Goal: Transaction & Acquisition: Purchase product/service

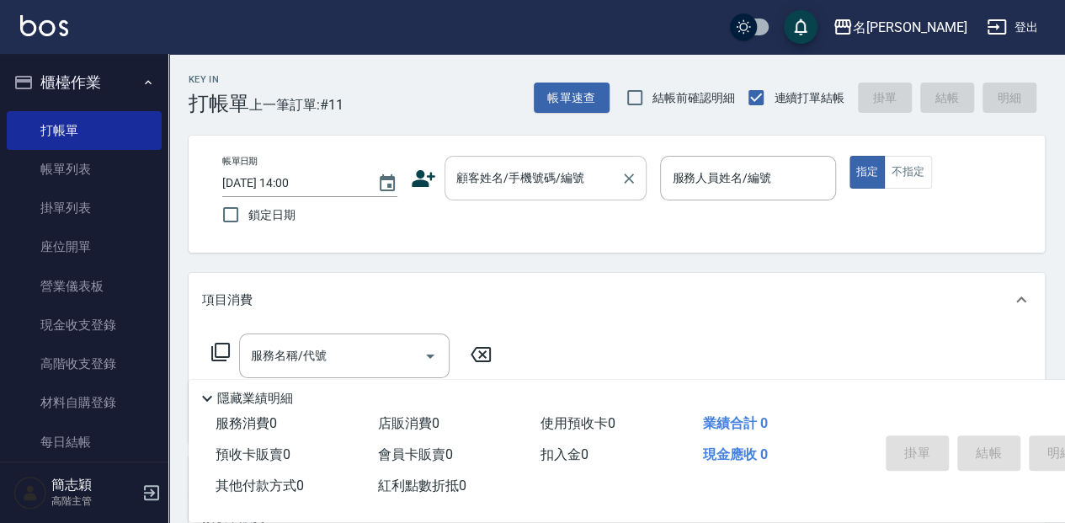
click at [539, 189] on input "顧客姓名/手機號碼/編號" at bounding box center [533, 177] width 162 height 29
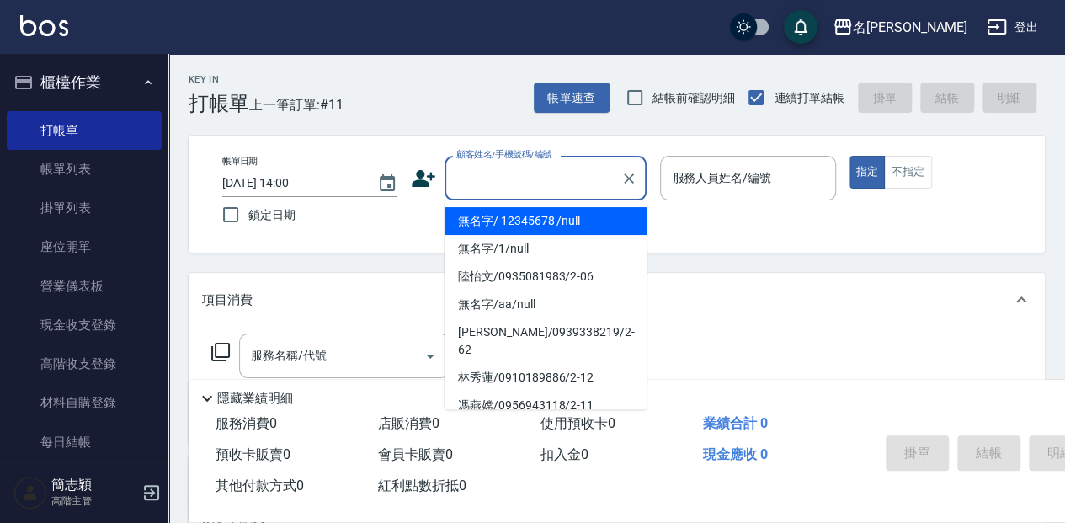
click at [542, 219] on li "無名字/ 12345678 /null" at bounding box center [546, 221] width 202 height 28
type input "無名字/ 12345678 /null"
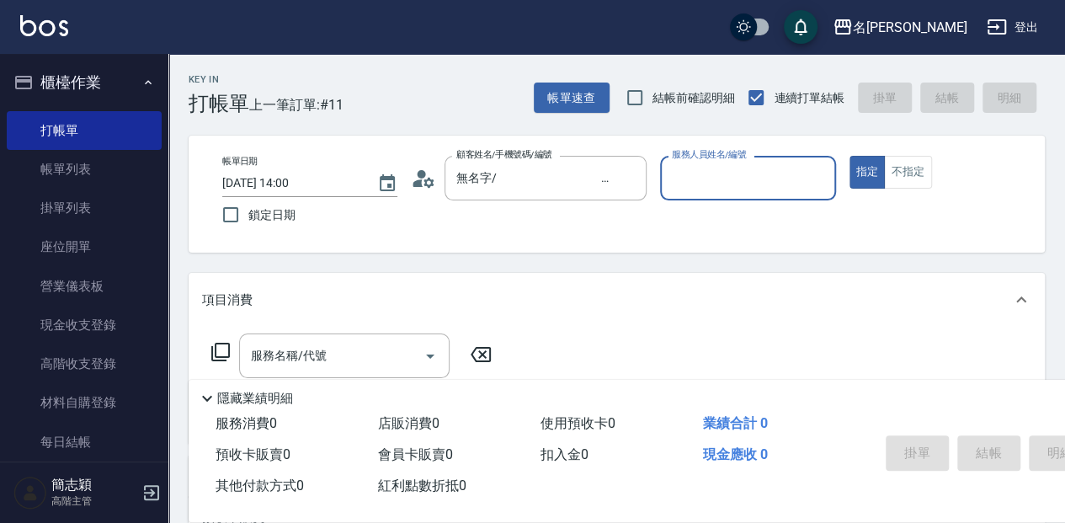
click at [697, 167] on input "服務人員姓名/編號" at bounding box center [748, 177] width 160 height 29
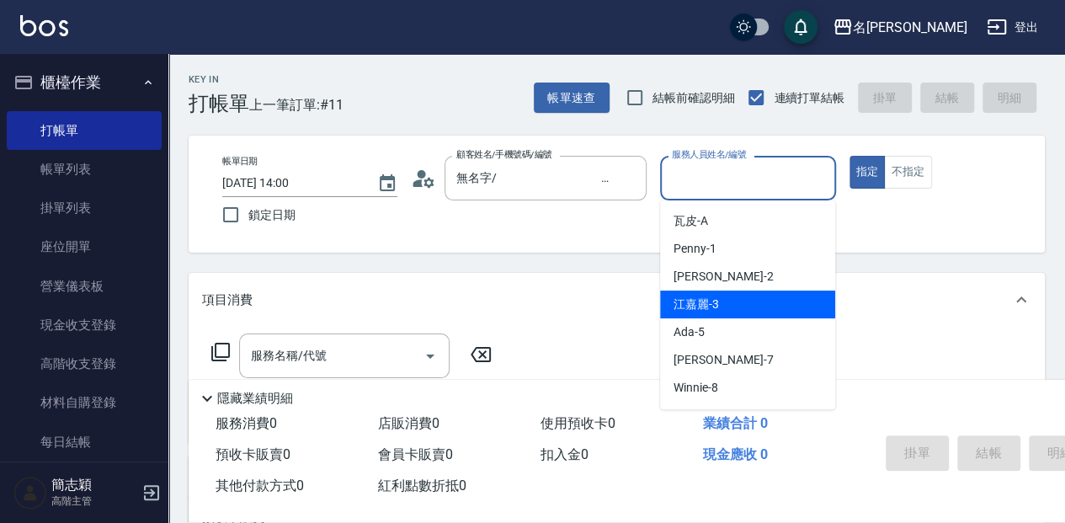
drag, startPoint x: 733, startPoint y: 302, endPoint x: 801, endPoint y: 239, distance: 93.0
click at [734, 302] on div "[PERSON_NAME]-3" at bounding box center [747, 305] width 175 height 28
type input "[PERSON_NAME]-3"
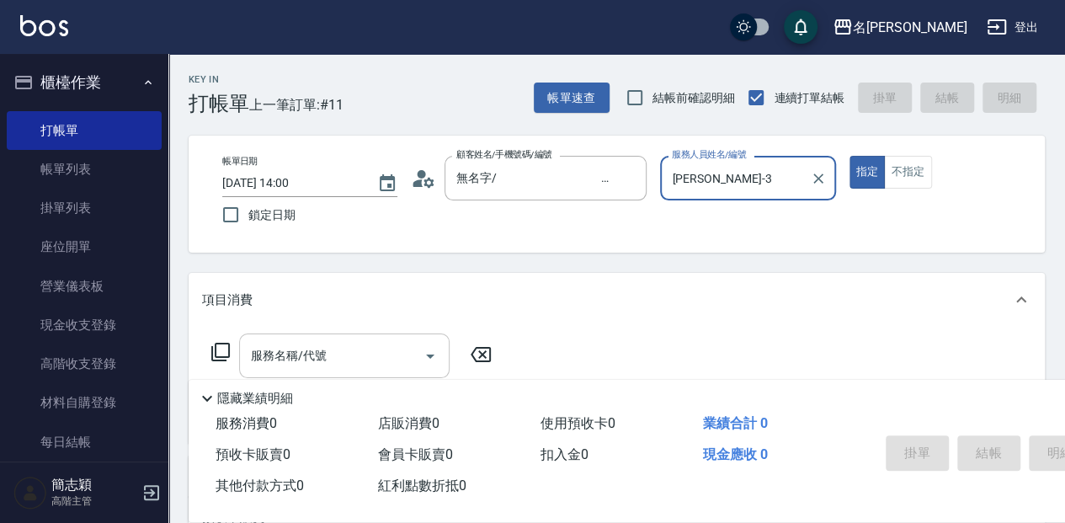
click at [391, 362] on input "服務名稱/代號" at bounding box center [332, 355] width 170 height 29
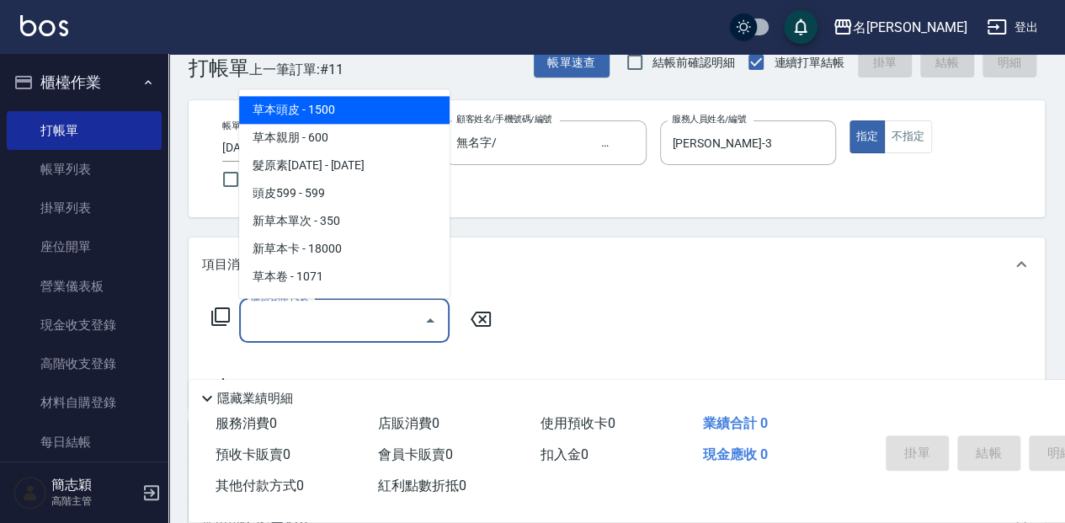
scroll to position [56, 0]
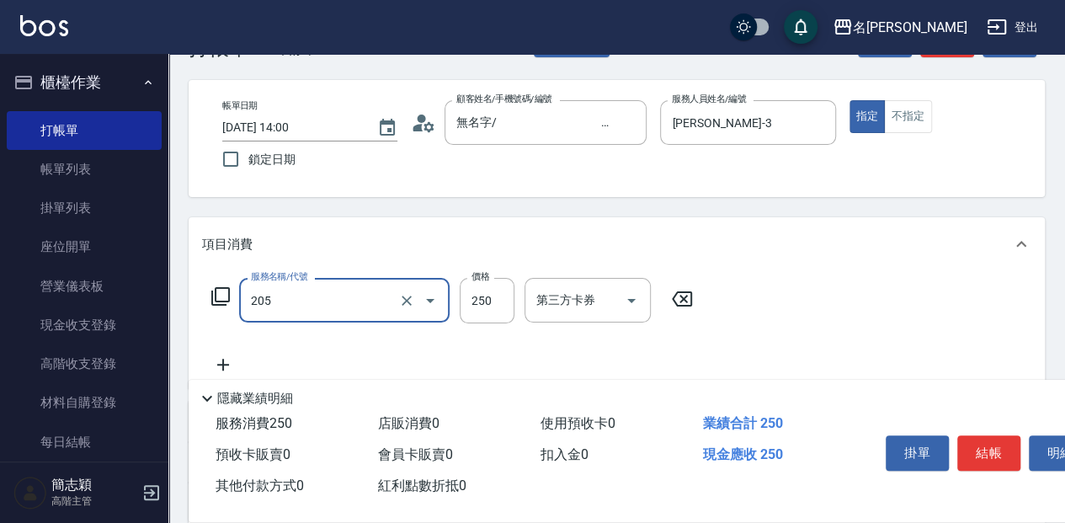
type input "洗髮(250)(205)"
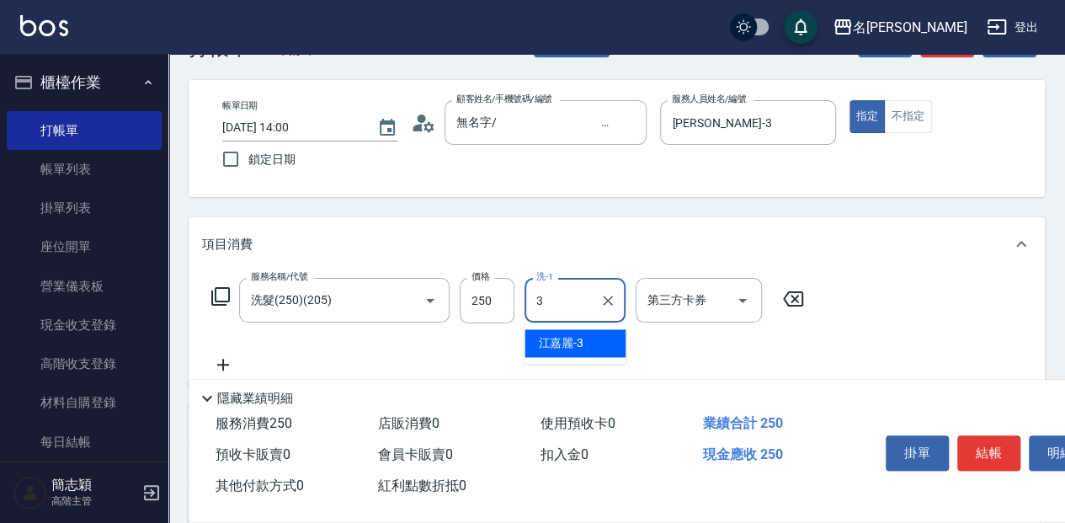
type input "[PERSON_NAME]-3"
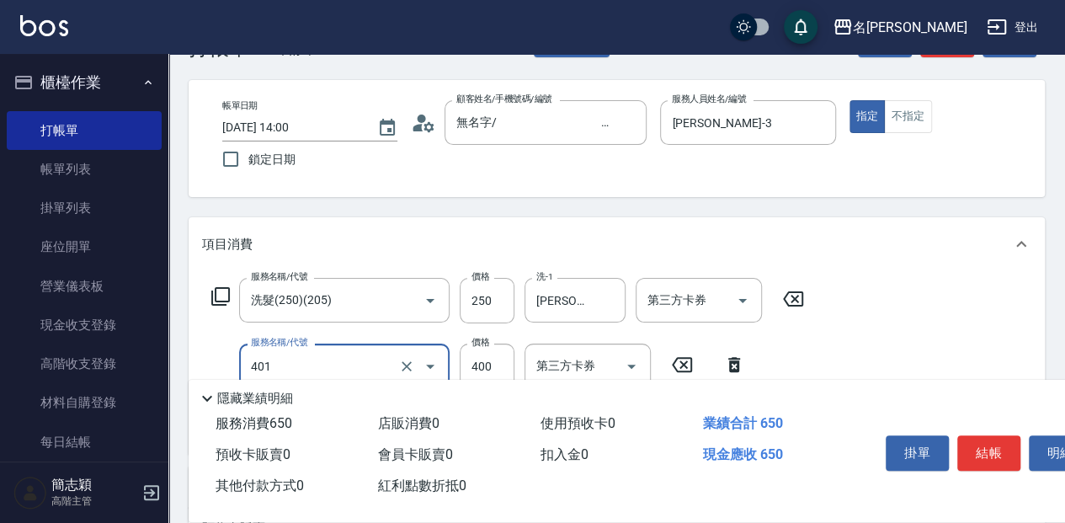
type input "剪髮(400)(401)"
type input "250"
click at [1007, 455] on button "結帳" at bounding box center [989, 452] width 63 height 35
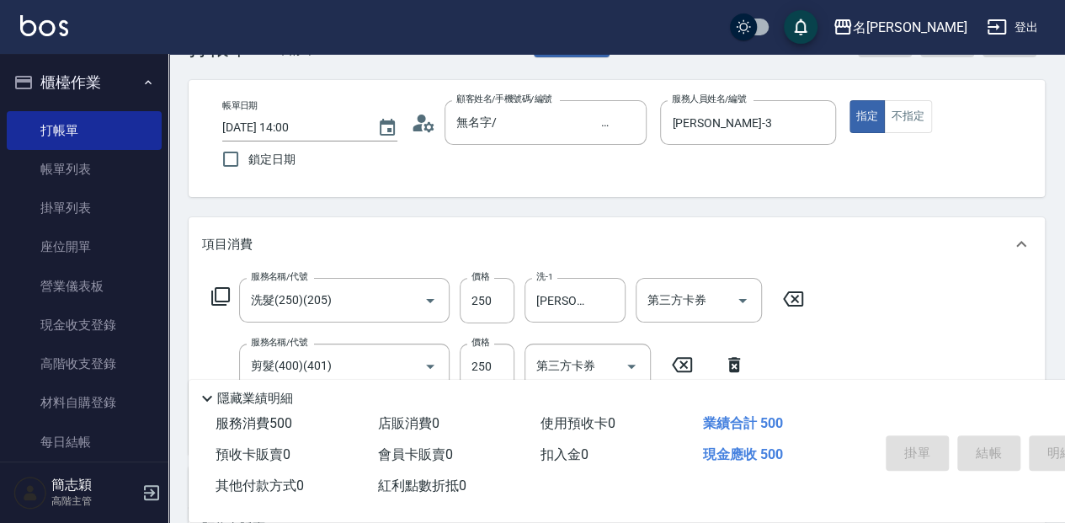
type input "[DATE] 15:05"
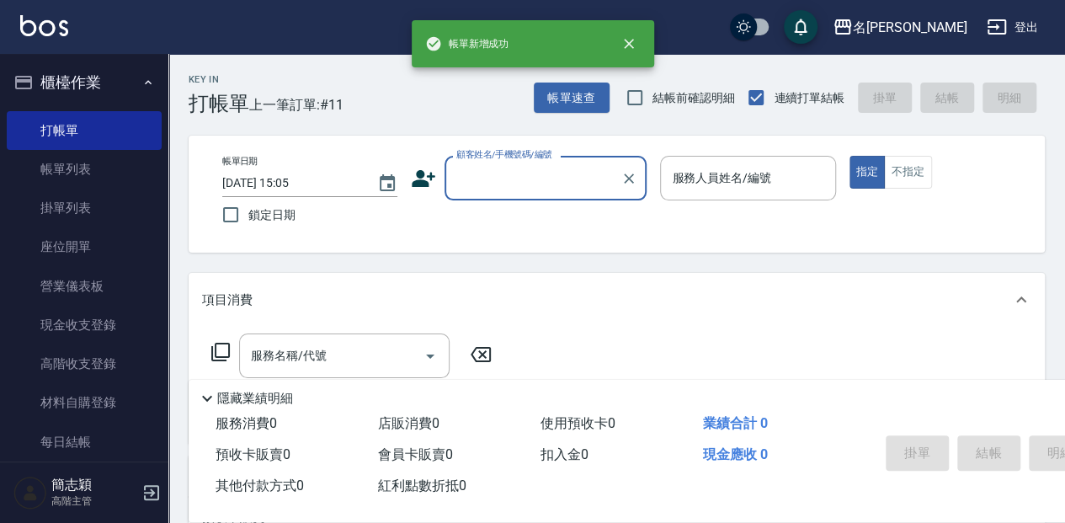
scroll to position [0, 0]
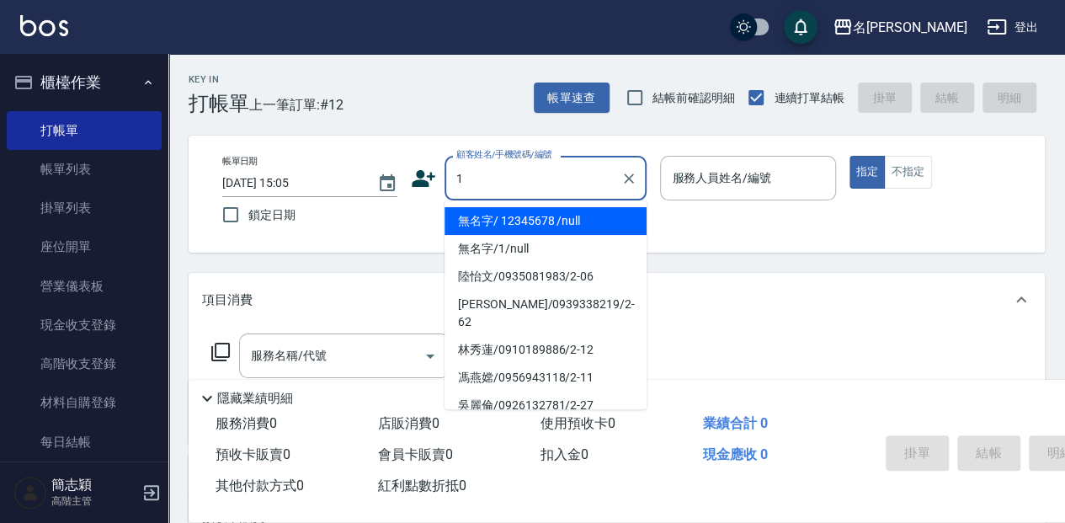
type input "無名字/ 12345678 /null"
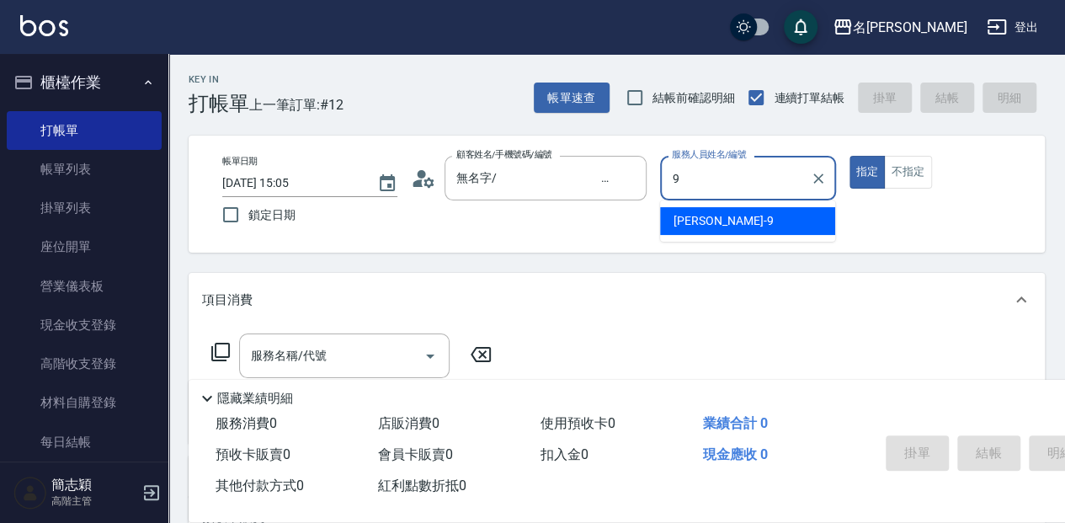
type input "[PERSON_NAME]-9"
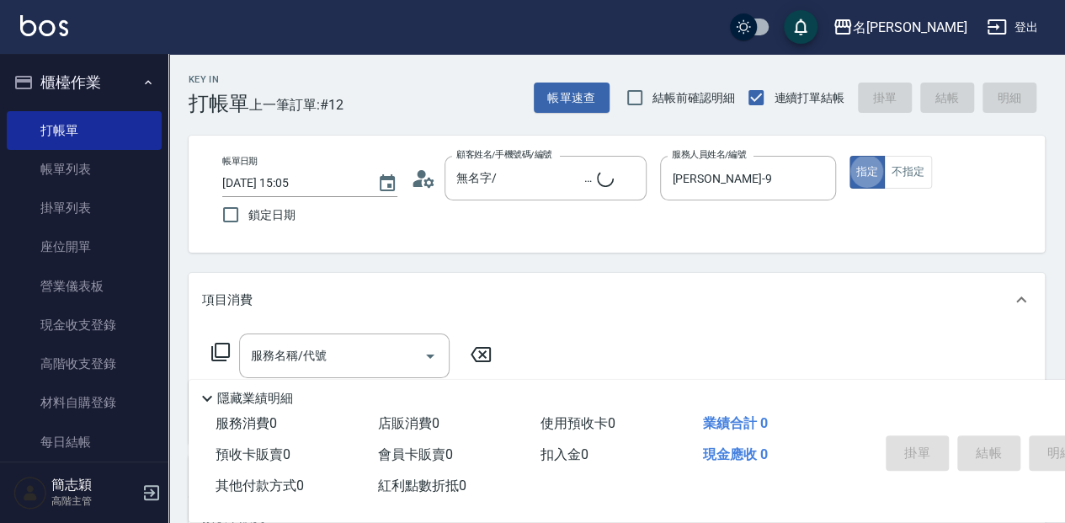
type button "true"
type input "無名字/1/null"
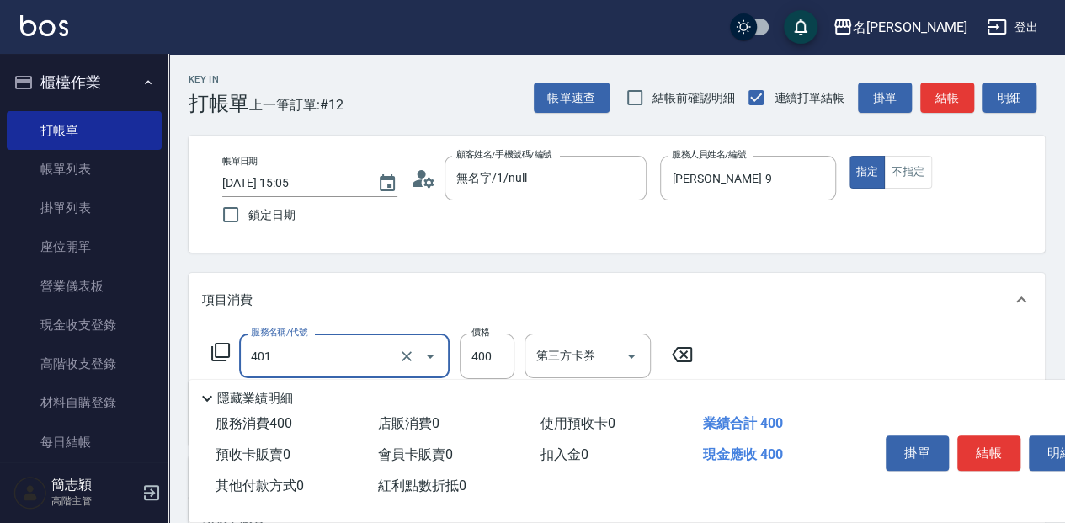
type input "剪髮(400)(401)"
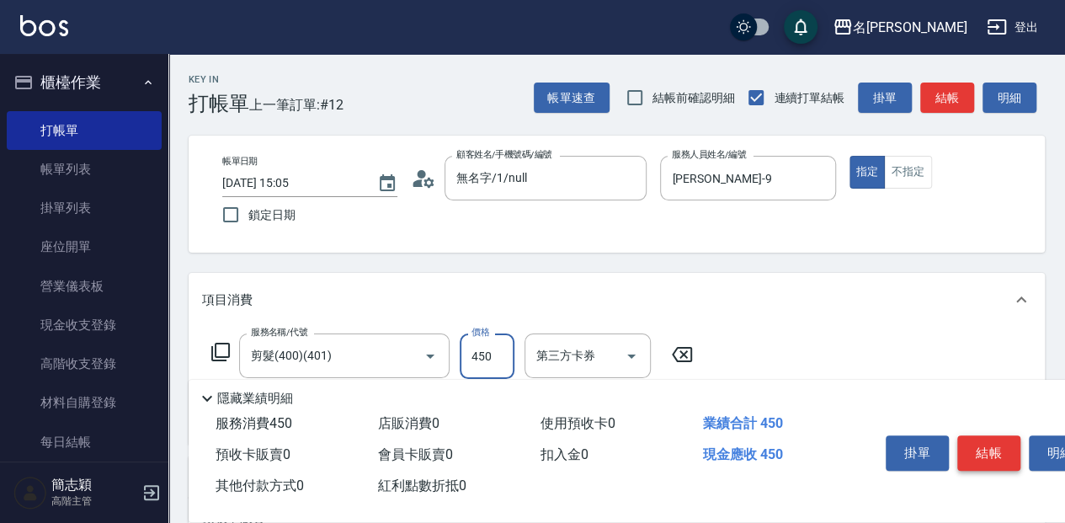
type input "450"
click at [985, 436] on button "結帳" at bounding box center [989, 452] width 63 height 35
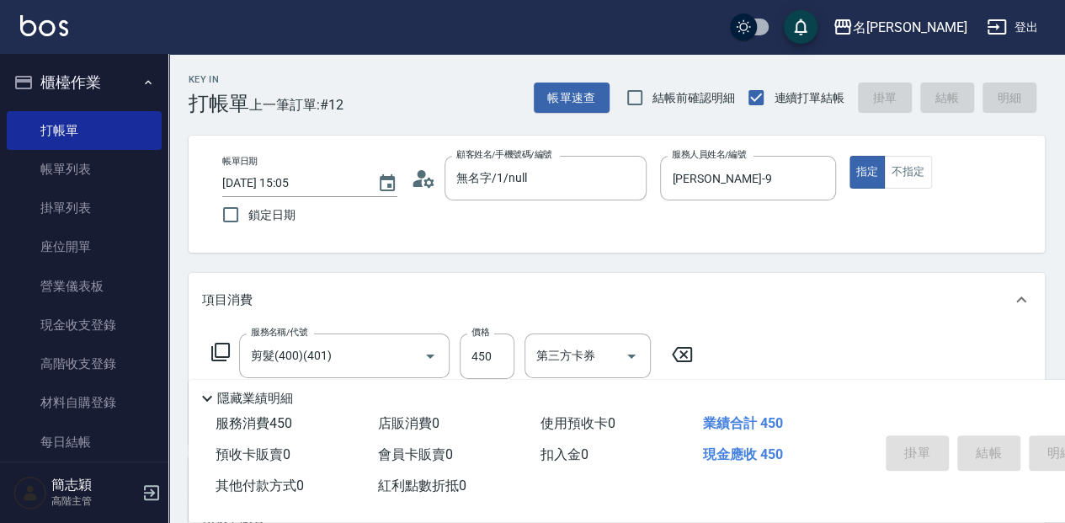
type input "[DATE] 15:06"
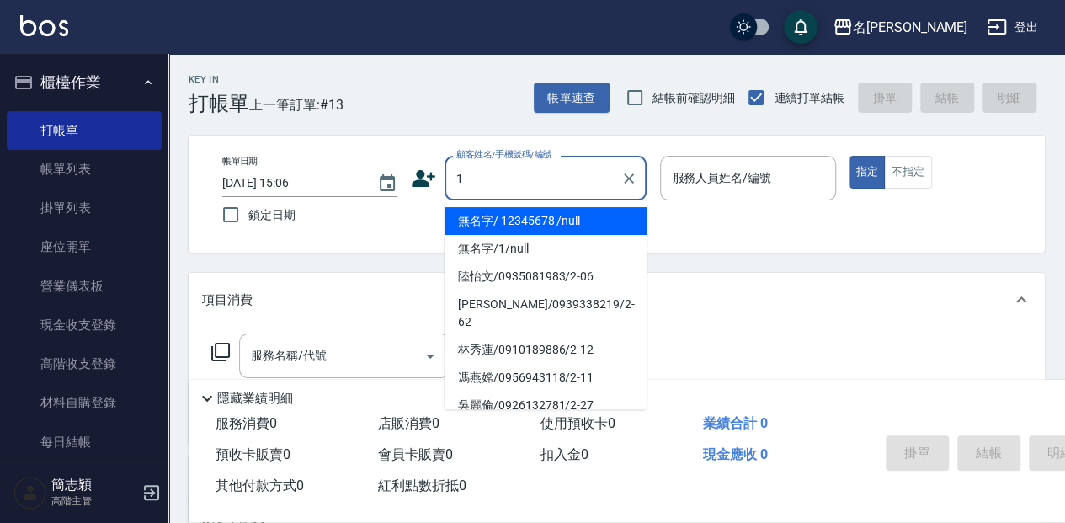
type input "無名字/ 12345678 /null"
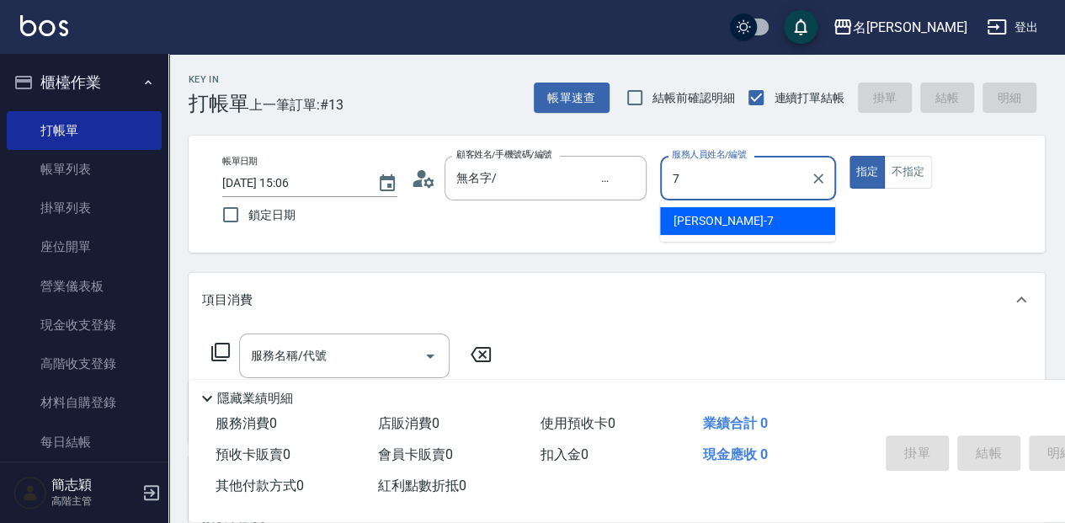
type input "[PERSON_NAME]-7"
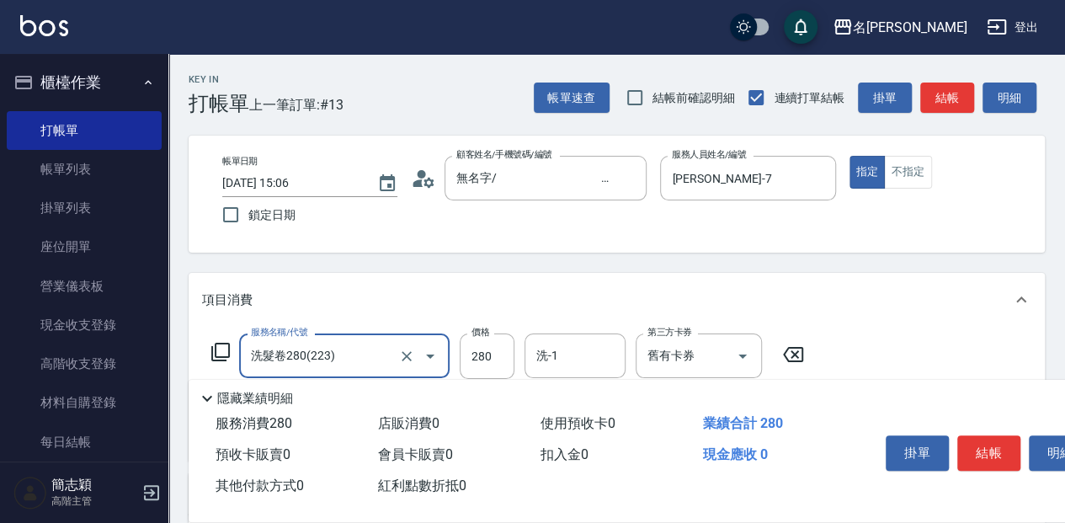
type input "洗髮卷280(223)"
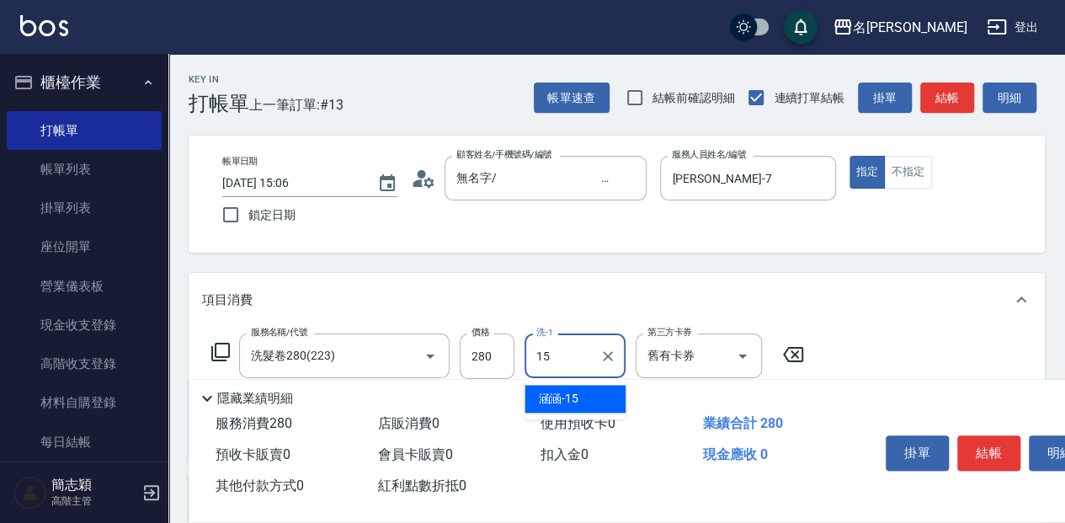
type input "涵涵-15"
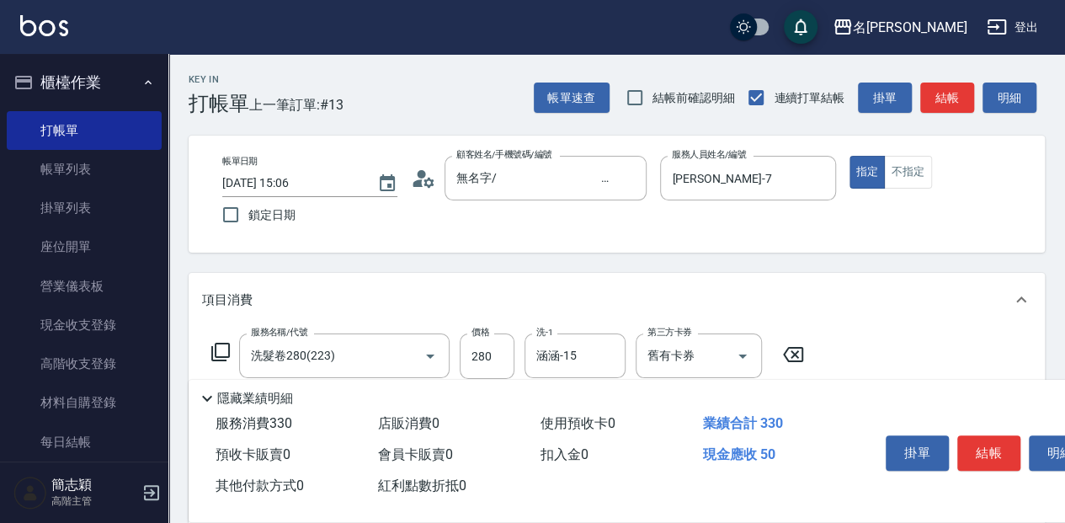
type input "吹捲(803)"
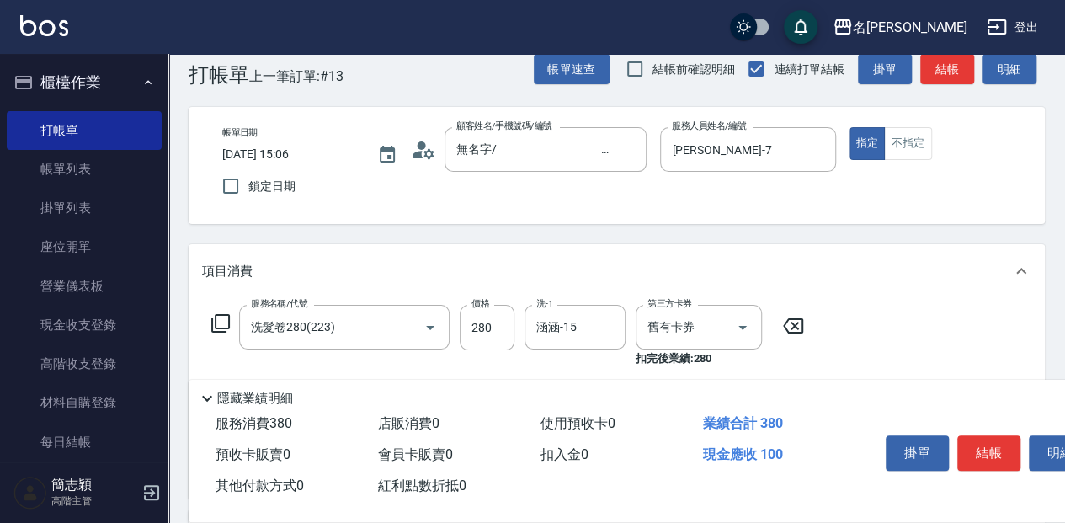
scroll to position [56, 0]
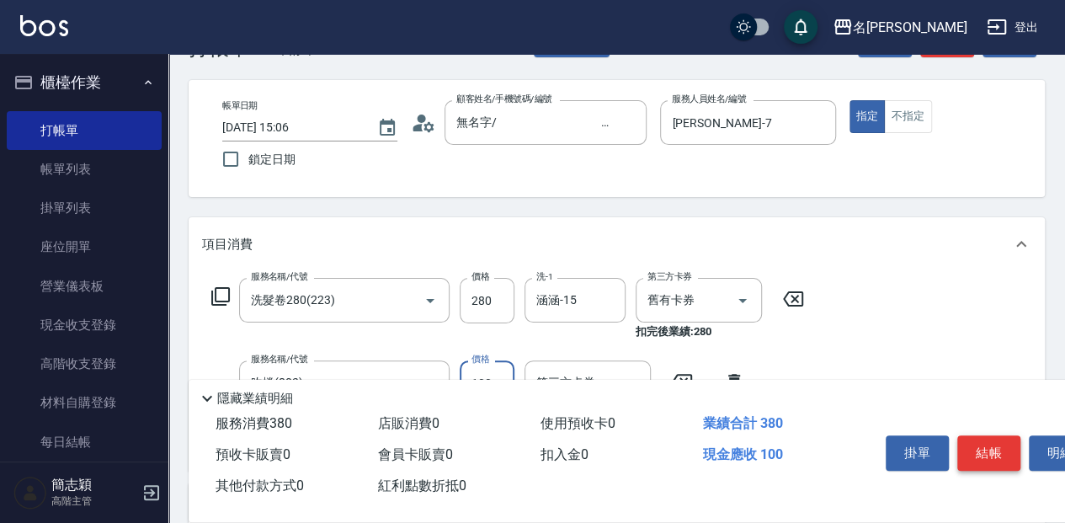
type input "100"
click at [1007, 451] on button "結帳" at bounding box center [989, 452] width 63 height 35
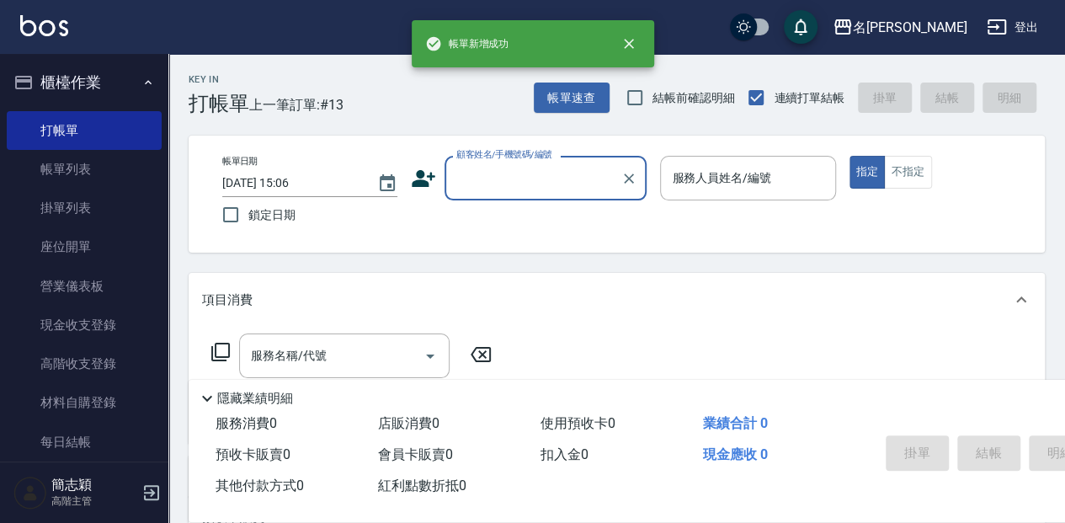
scroll to position [0, 0]
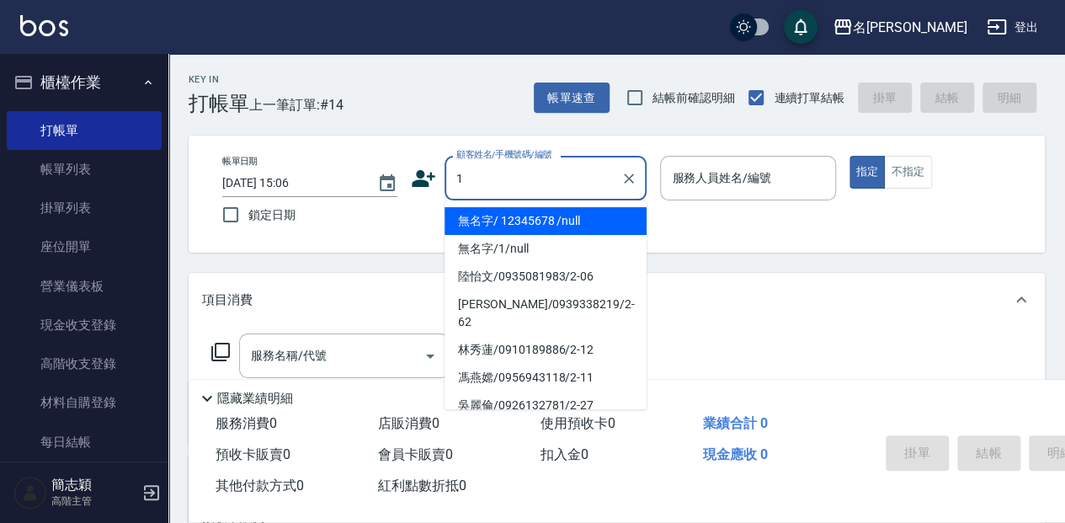
type input "無名字/ 12345678 /null"
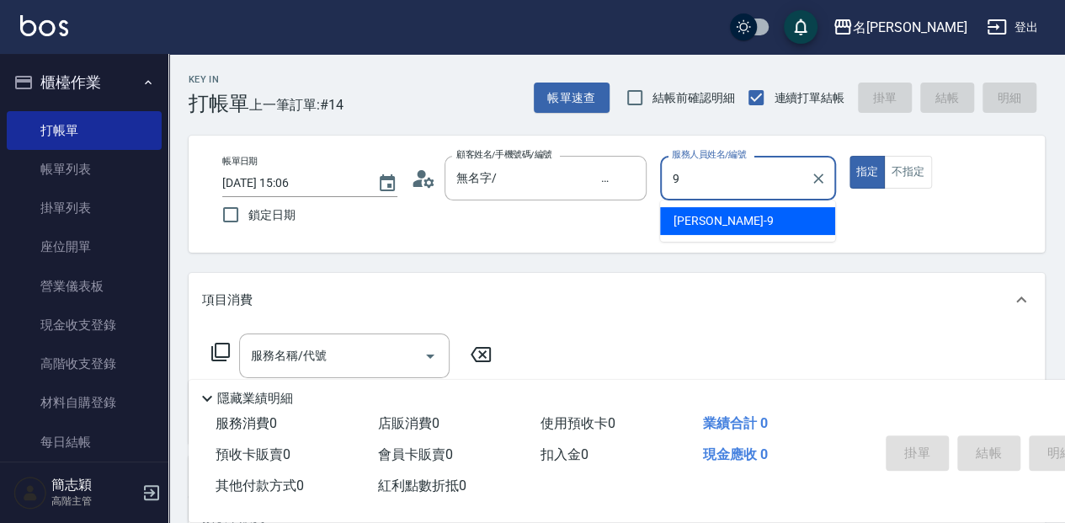
type input "[PERSON_NAME]-9"
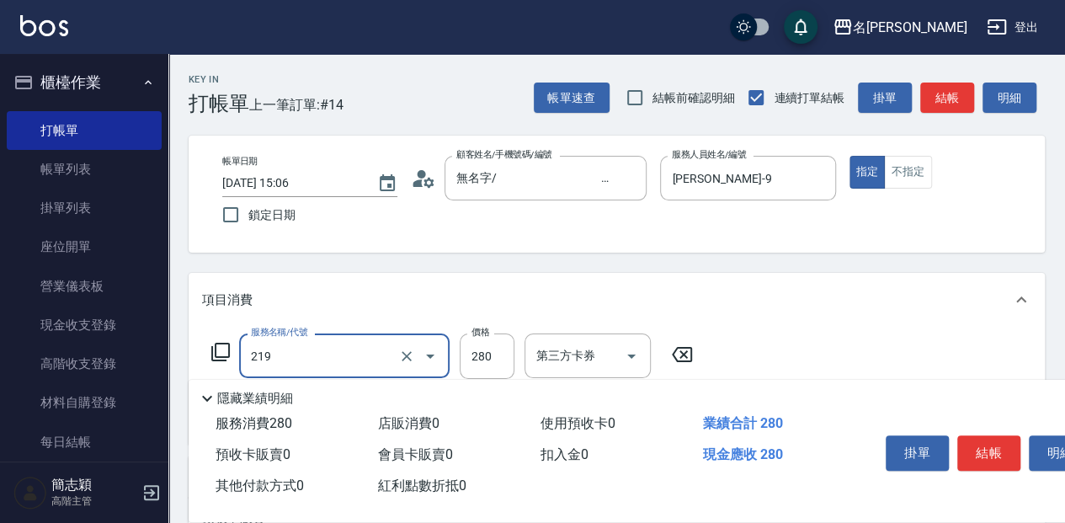
type input "洗髮280(219)"
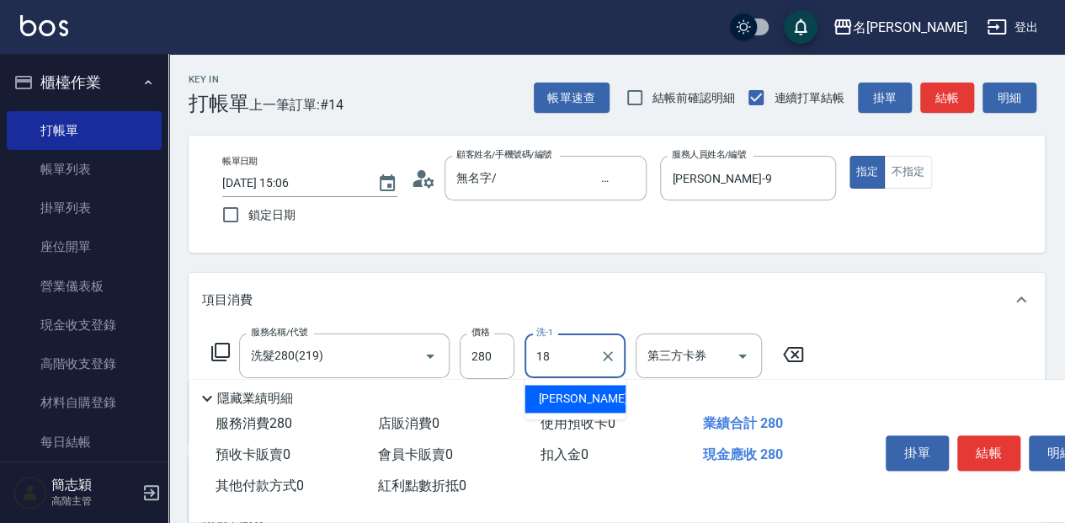
type input "[PERSON_NAME]-18"
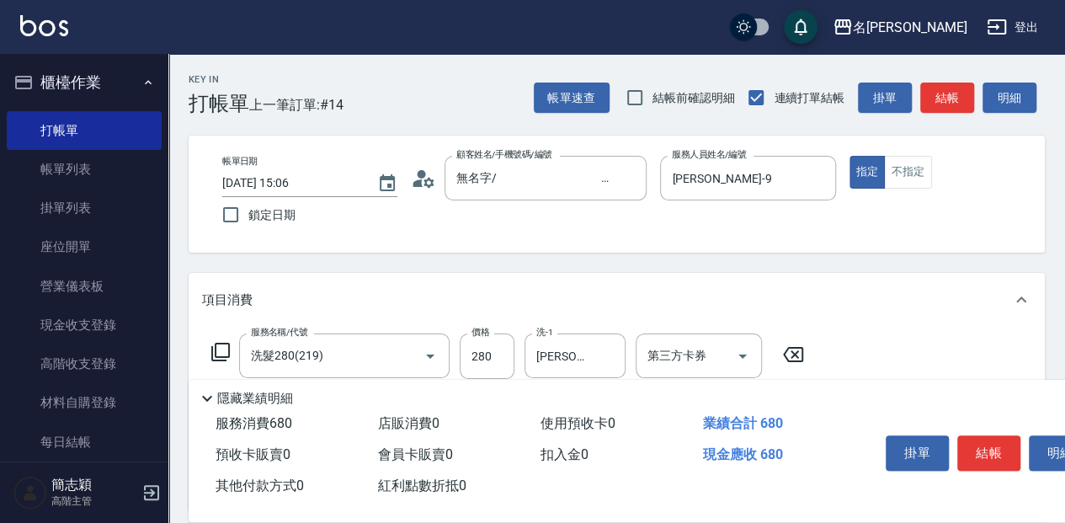
type input "剪髮(400)(401)"
type input "450"
click at [984, 445] on button "結帳" at bounding box center [989, 452] width 63 height 35
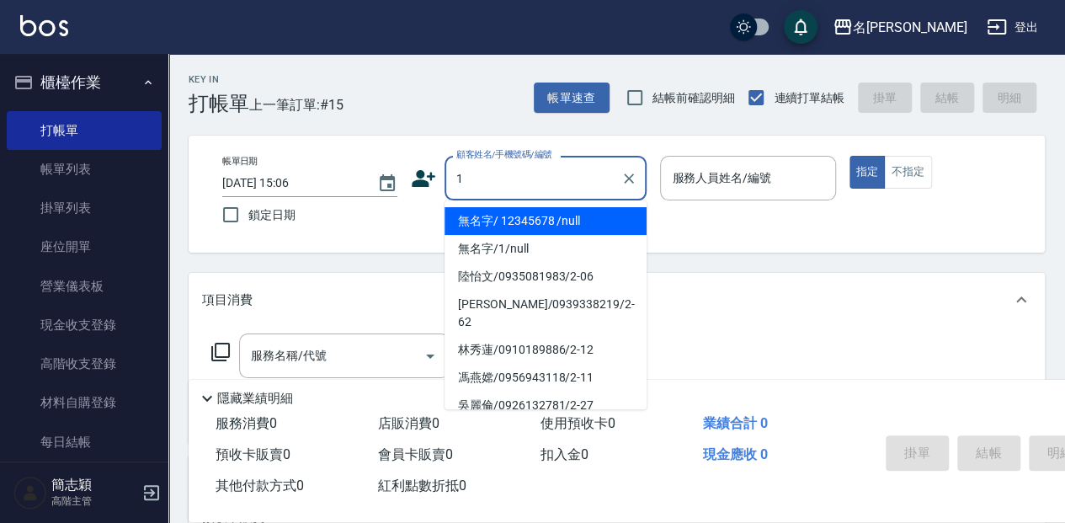
type input "無名字/ 12345678 /null"
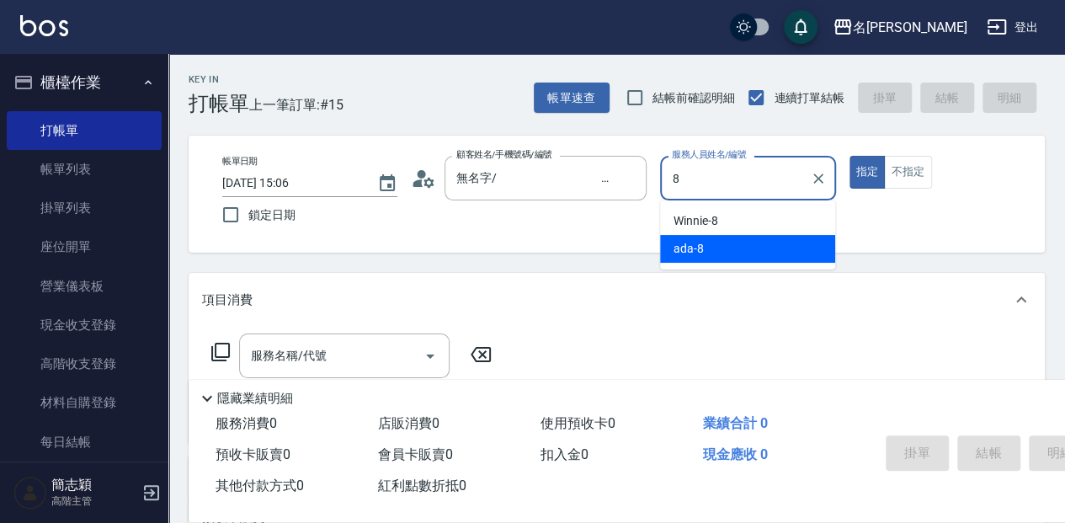
type input "ada-8"
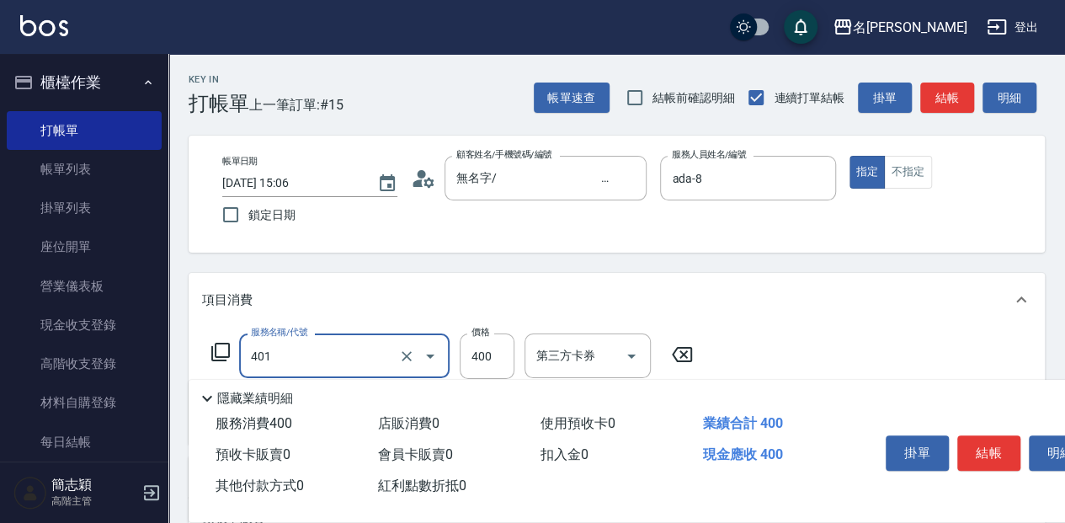
type input "剪髮(400)(401)"
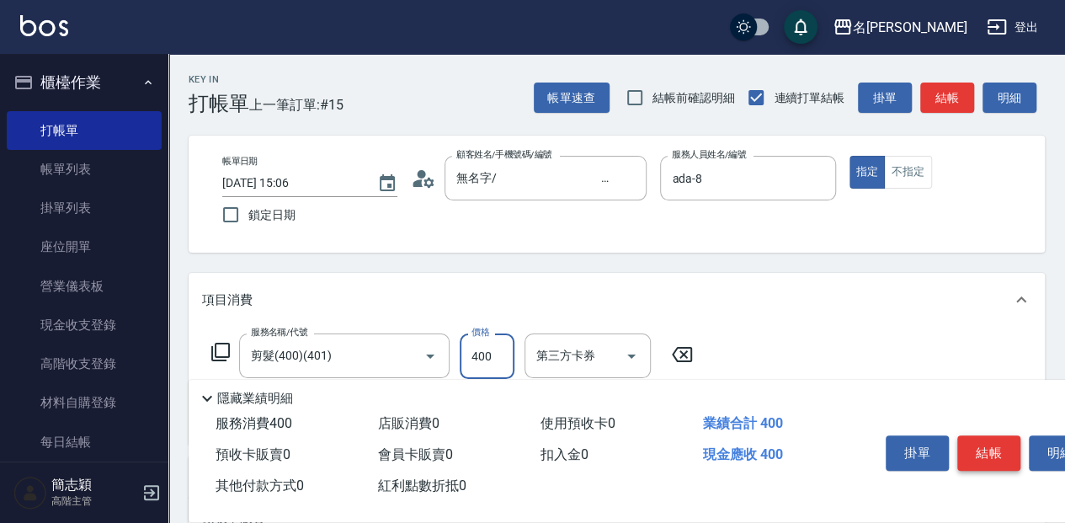
click at [975, 436] on button "結帳" at bounding box center [989, 452] width 63 height 35
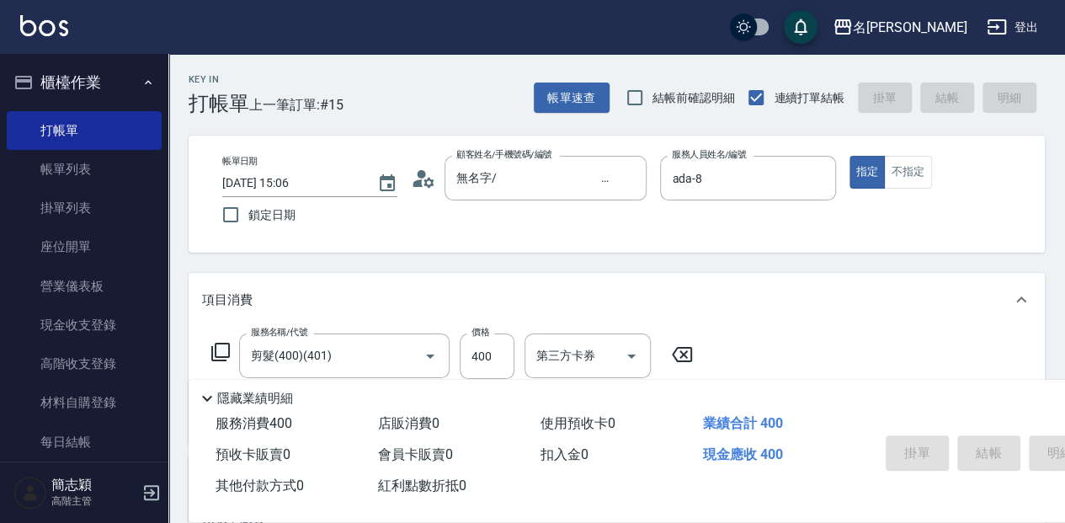
type input "[DATE] 15:07"
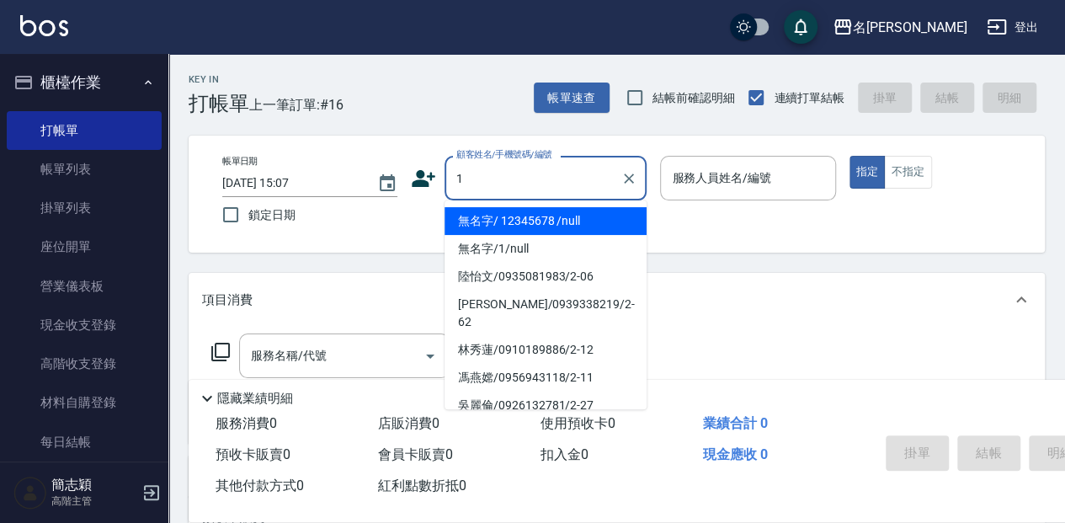
type input "無名字/ 12345678 /null"
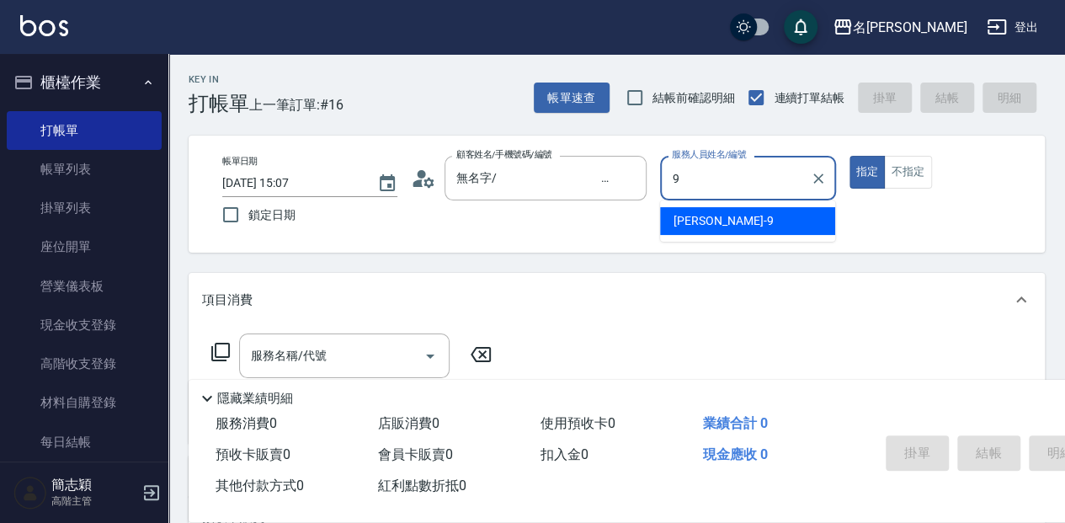
type input "[PERSON_NAME]-9"
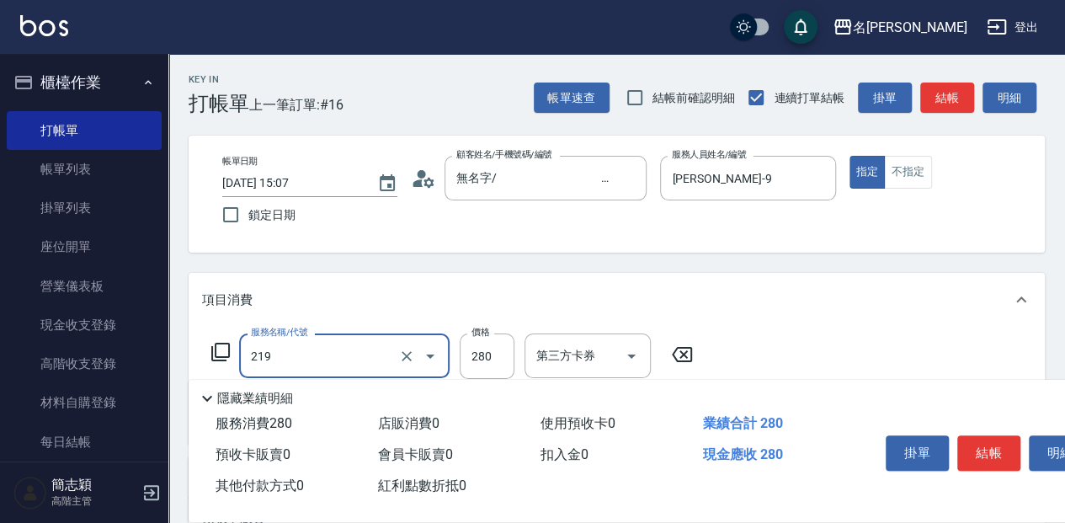
type input "洗髮280(219)"
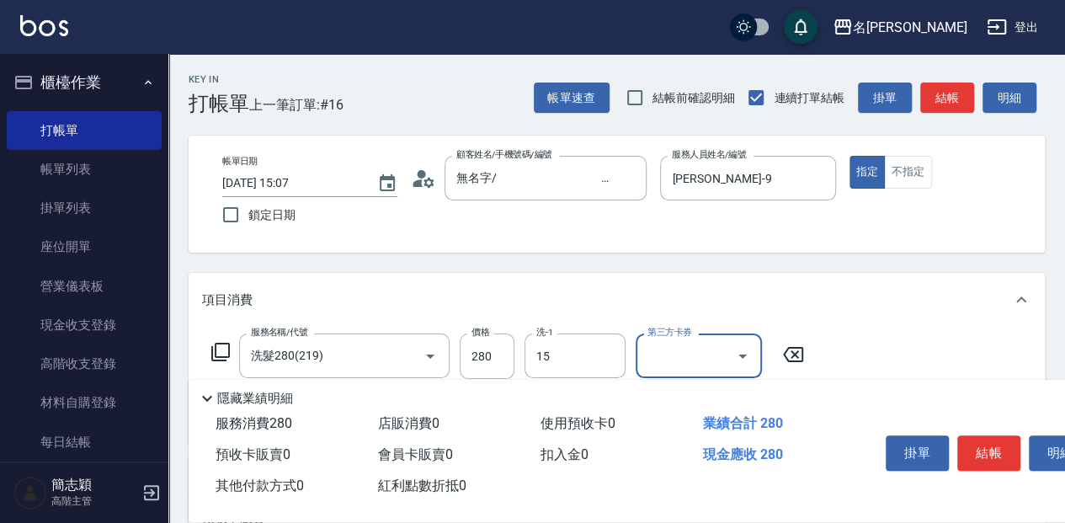
type input "涵涵-15"
type input "剪髮(400)(401)"
type input "450"
click at [1007, 449] on button "結帳" at bounding box center [989, 452] width 63 height 35
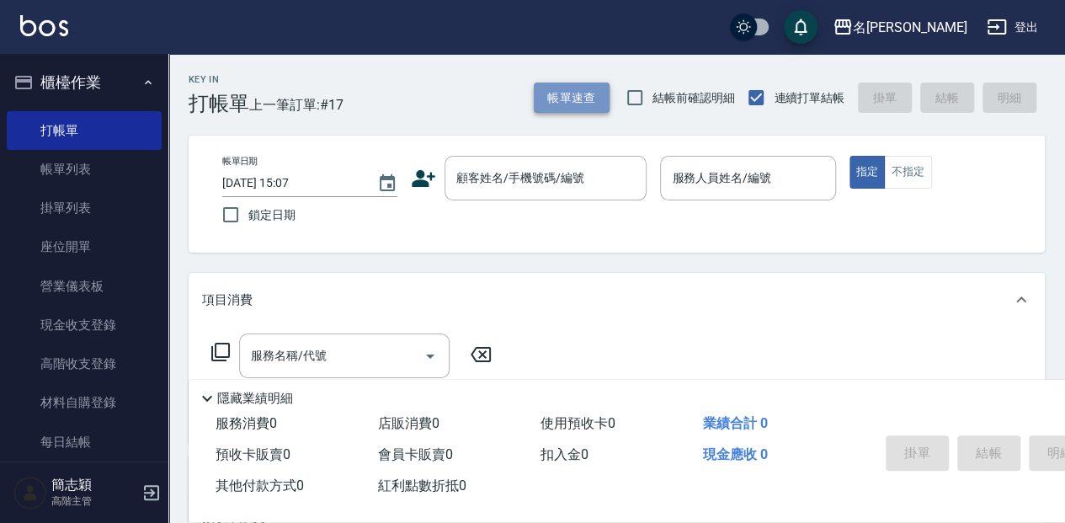
click at [590, 101] on button "帳單速查" at bounding box center [572, 98] width 76 height 31
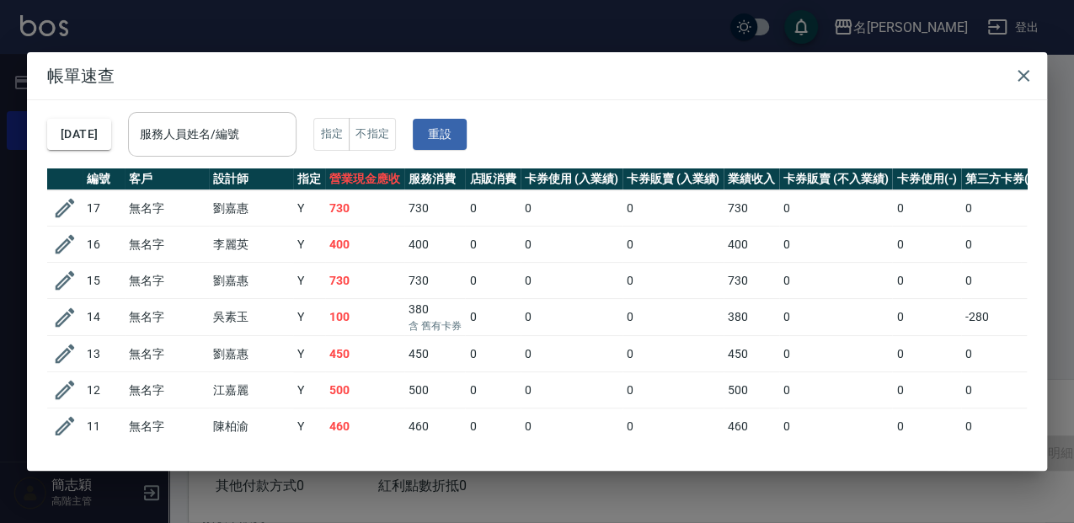
click at [234, 136] on input "服務人員姓名/編號" at bounding box center [212, 134] width 153 height 29
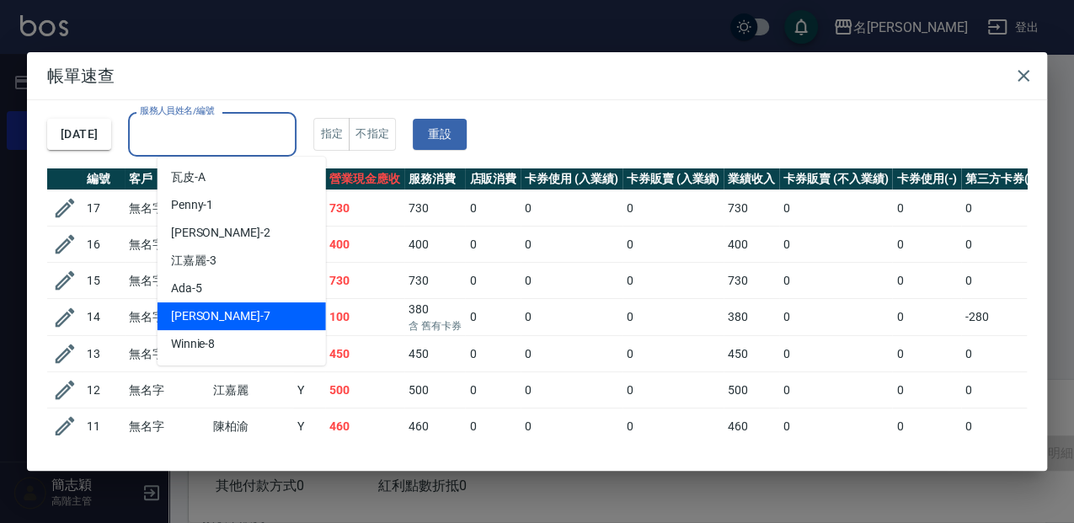
click at [258, 313] on div "[PERSON_NAME] -7" at bounding box center [242, 316] width 168 height 28
type input "[PERSON_NAME]-7"
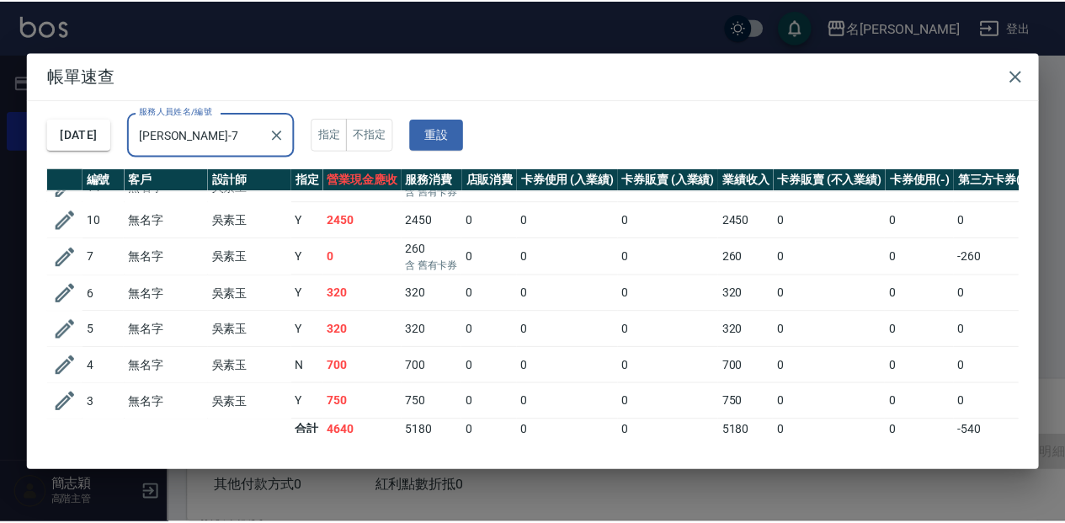
scroll to position [38, 0]
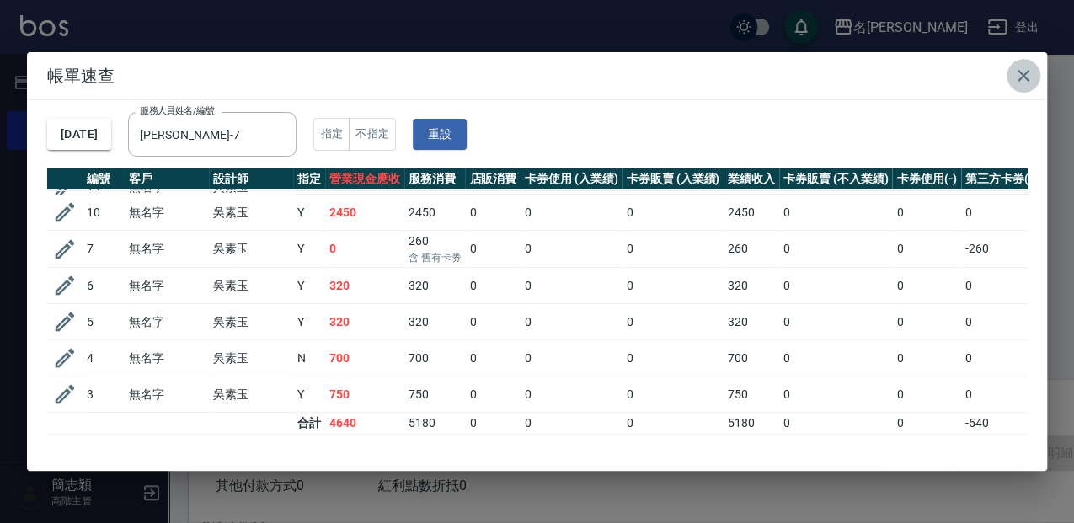
click at [1019, 66] on icon "button" at bounding box center [1023, 76] width 20 height 20
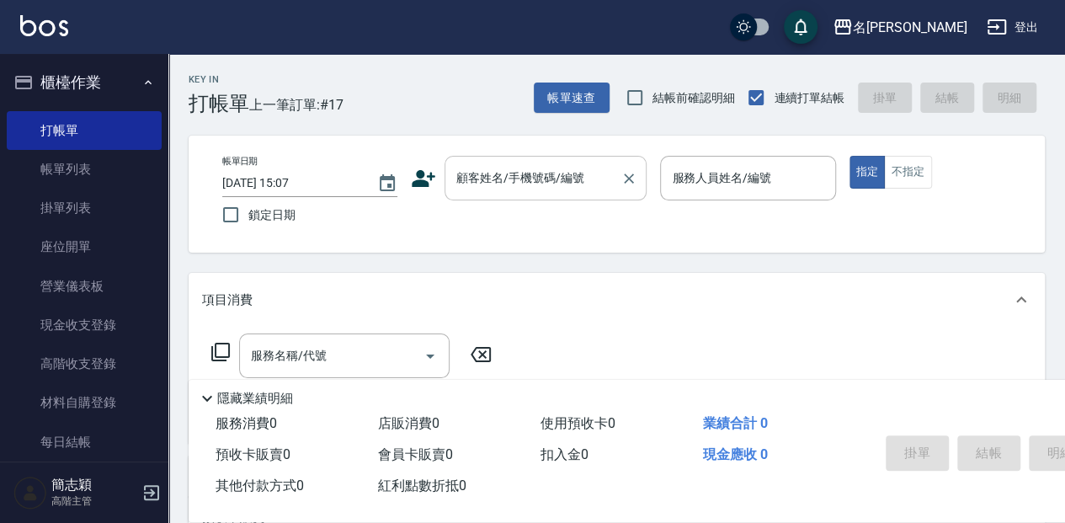
click at [485, 173] on input "顧客姓名/手機號碼/編號" at bounding box center [533, 177] width 162 height 29
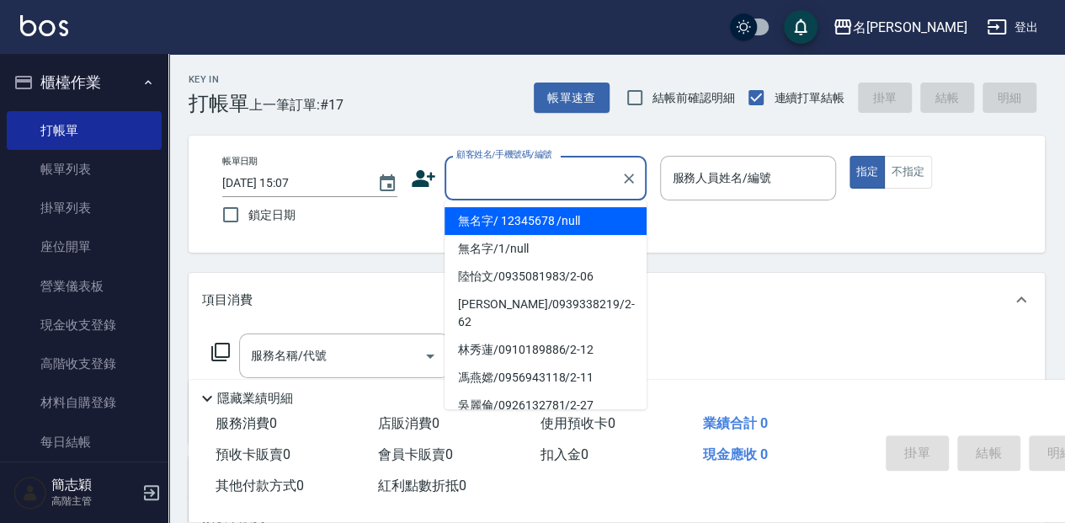
click at [554, 214] on li "無名字/ 12345678 /null" at bounding box center [546, 221] width 202 height 28
type input "無名字/ 12345678 /null"
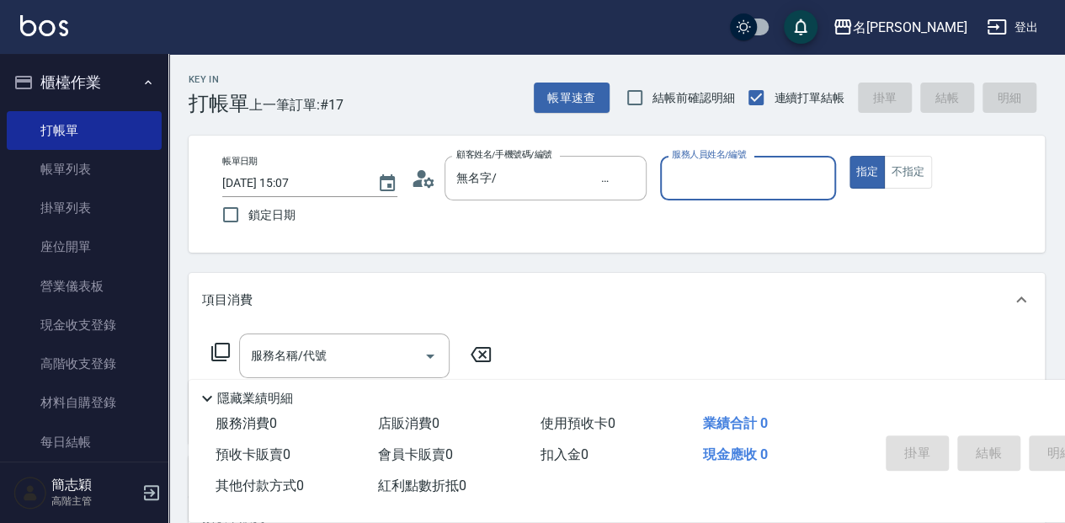
click at [756, 190] on input "服務人員姓名/編號" at bounding box center [748, 177] width 160 height 29
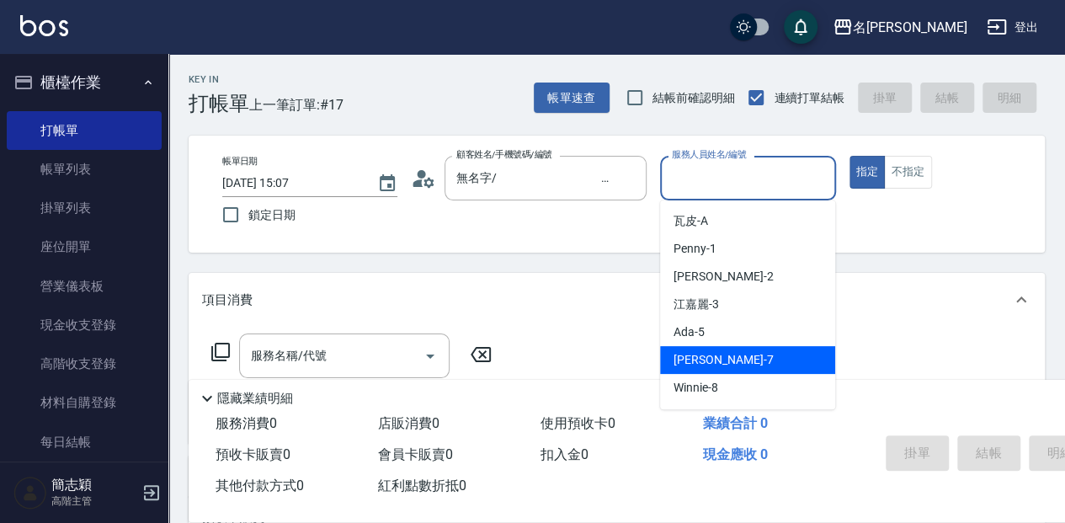
drag, startPoint x: 765, startPoint y: 357, endPoint x: 664, endPoint y: 372, distance: 102.2
click at [764, 356] on div "[PERSON_NAME] -7" at bounding box center [747, 360] width 175 height 28
type input "[PERSON_NAME]-7"
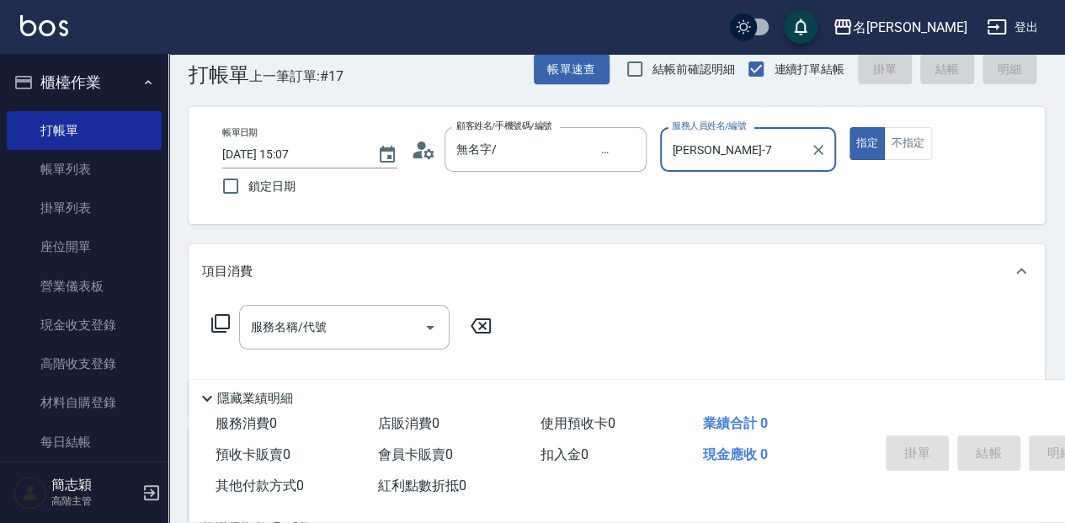
scroll to position [112, 0]
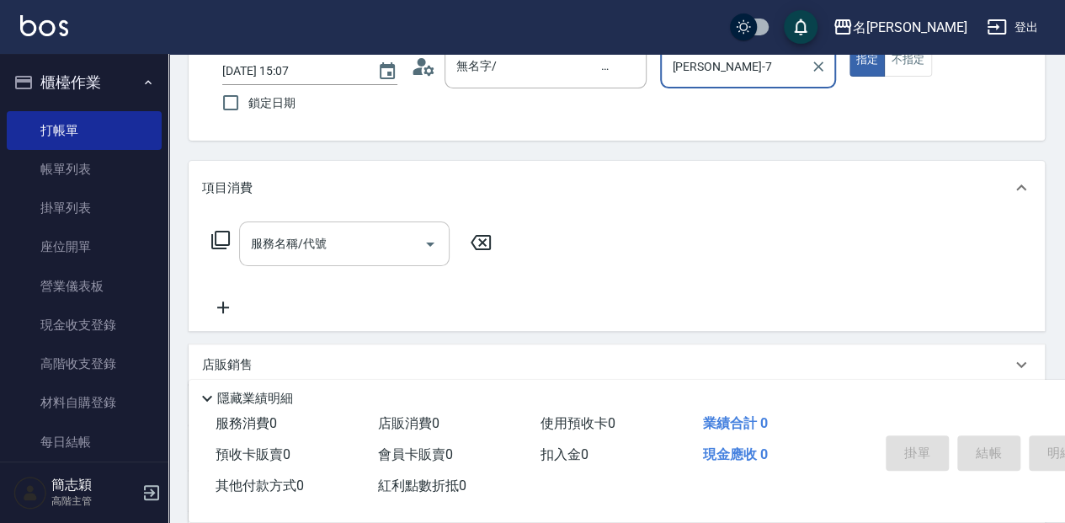
click at [302, 253] on input "服務名稱/代號" at bounding box center [332, 243] width 170 height 29
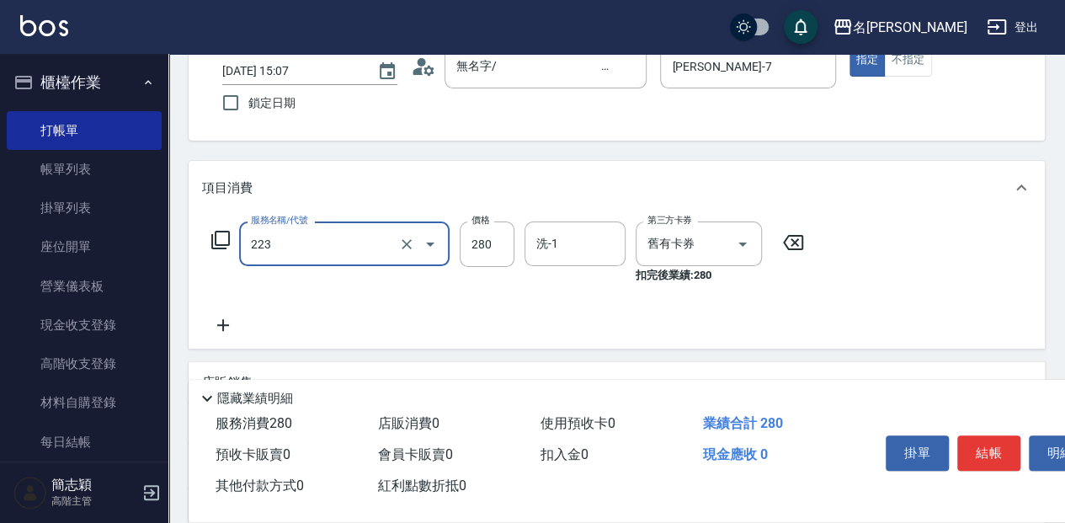
type input "洗髮卷280(223)"
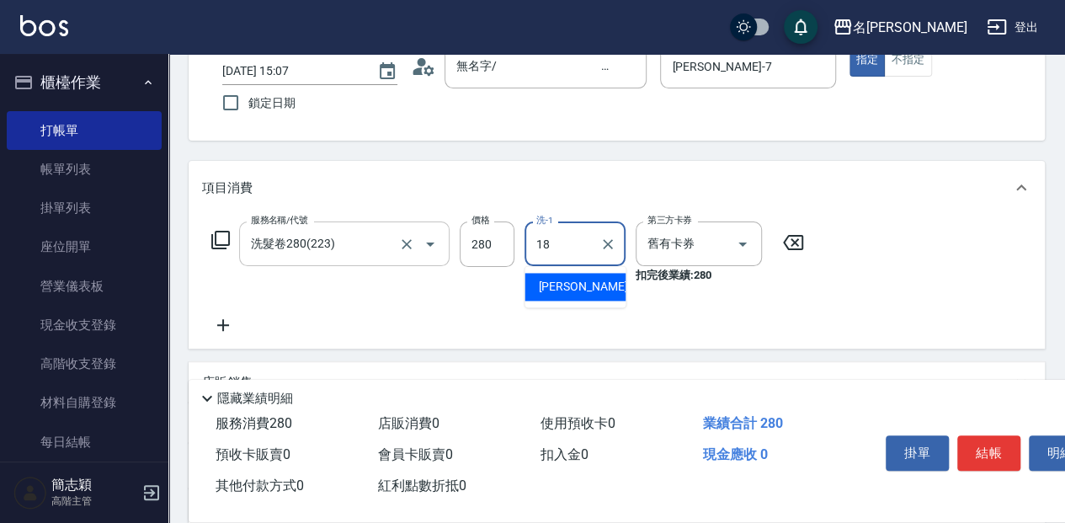
type input "[PERSON_NAME]-18"
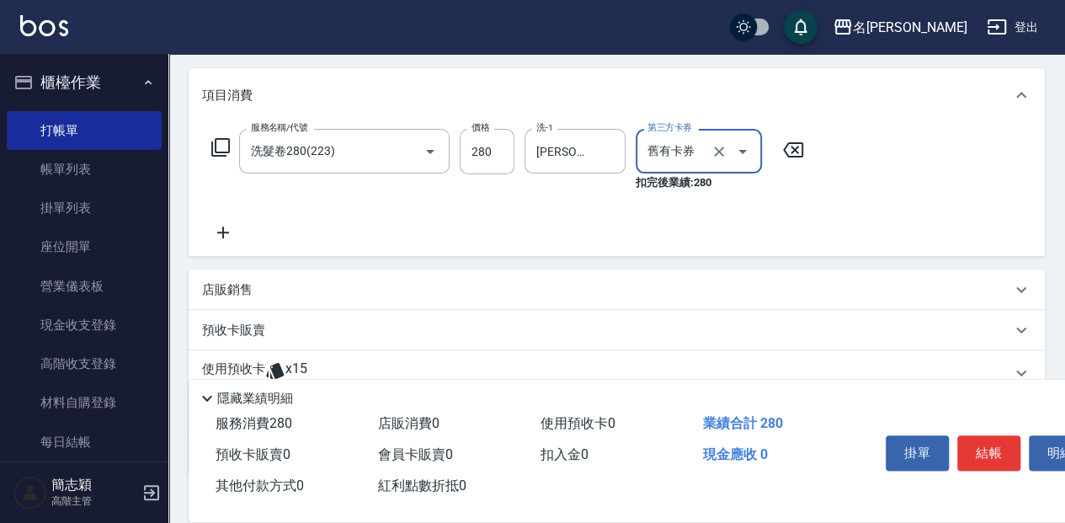
scroll to position [224, 0]
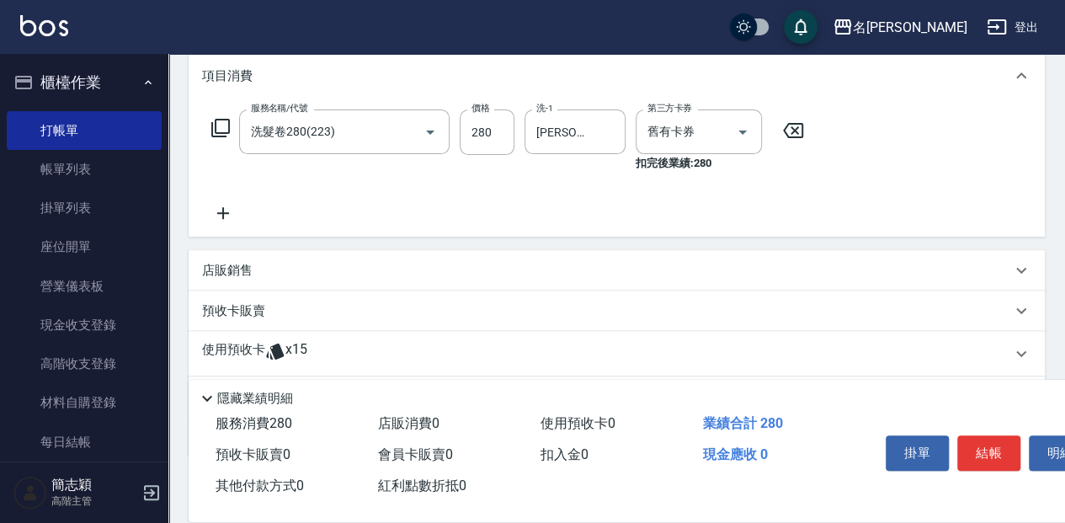
click at [241, 308] on p "預收卡販賣" at bounding box center [233, 311] width 63 height 18
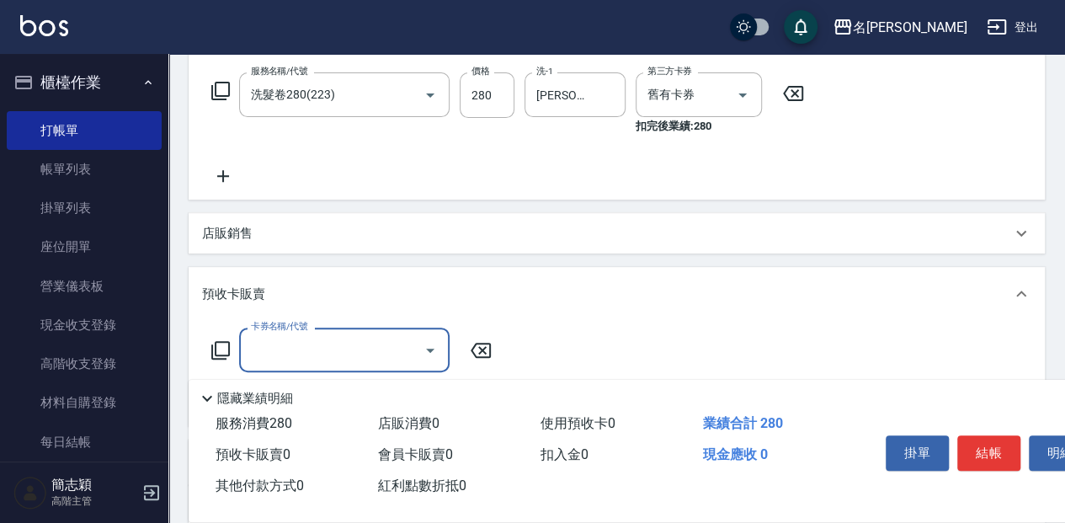
scroll to position [280, 0]
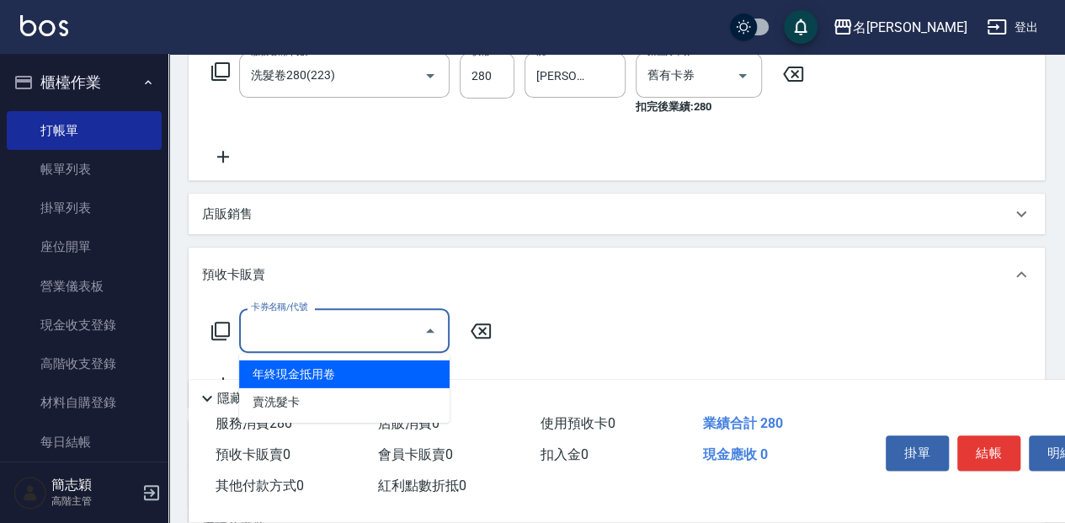
click at [301, 334] on input "卡券名稱/代號" at bounding box center [332, 330] width 170 height 29
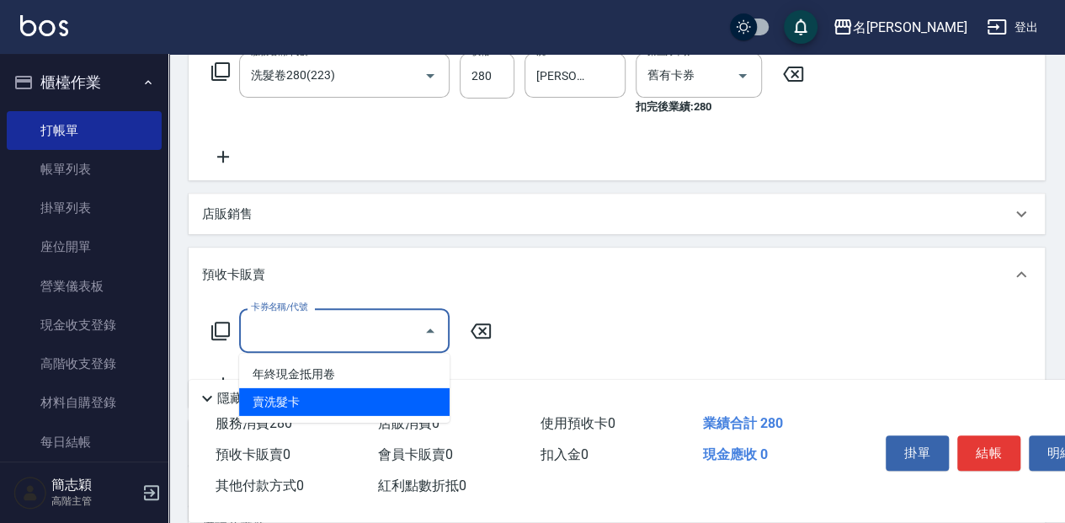
click at [332, 401] on span "賣洗髮卡" at bounding box center [344, 402] width 211 height 28
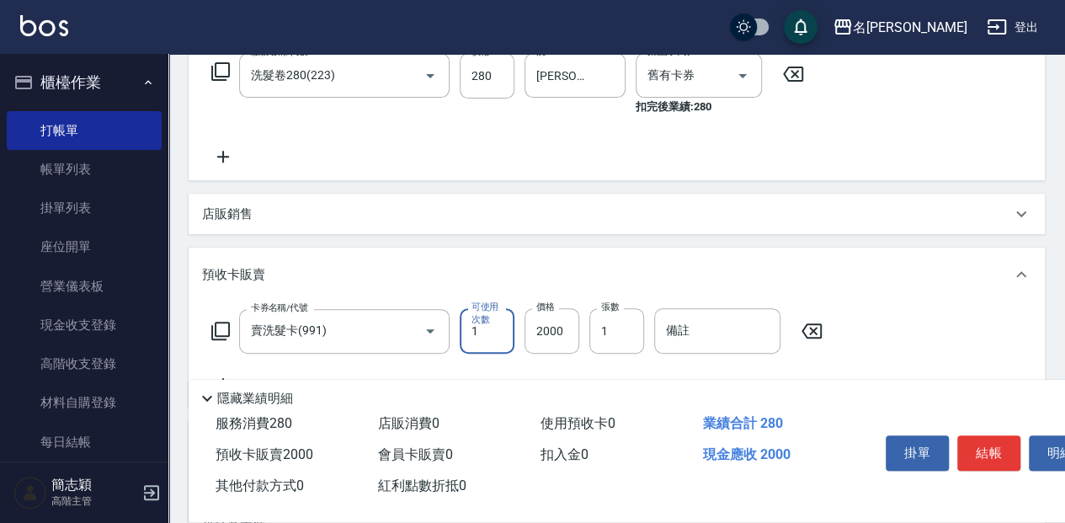
type input "賣洗髮卡(991)"
click at [575, 328] on input "2000" at bounding box center [552, 330] width 55 height 45
type input "2800"
drag, startPoint x: 959, startPoint y: 441, endPoint x: 948, endPoint y: 426, distance: 18.2
click at [959, 439] on button "結帳" at bounding box center [989, 452] width 63 height 35
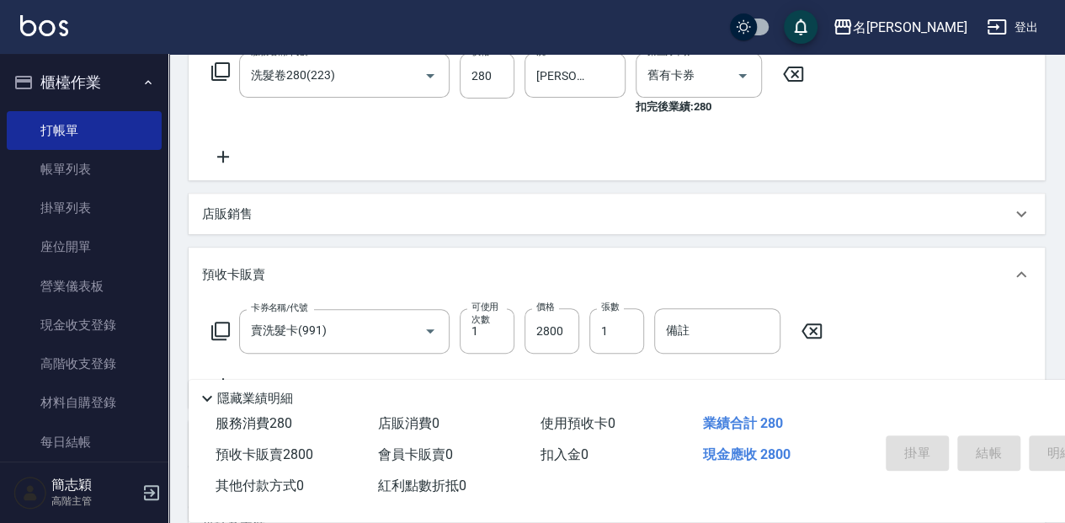
type input "[DATE] 16:01"
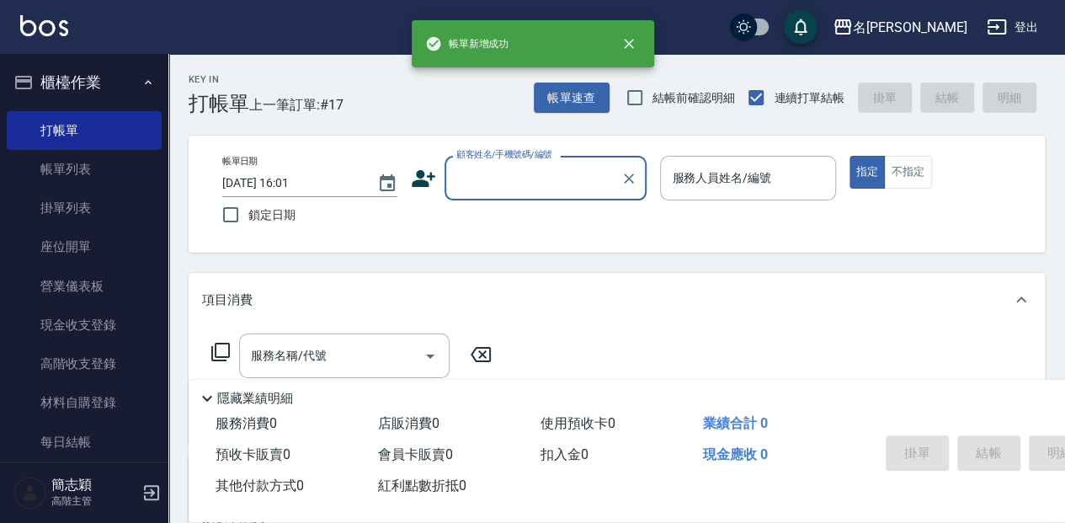
scroll to position [0, 0]
